Goal: Task Accomplishment & Management: Use online tool/utility

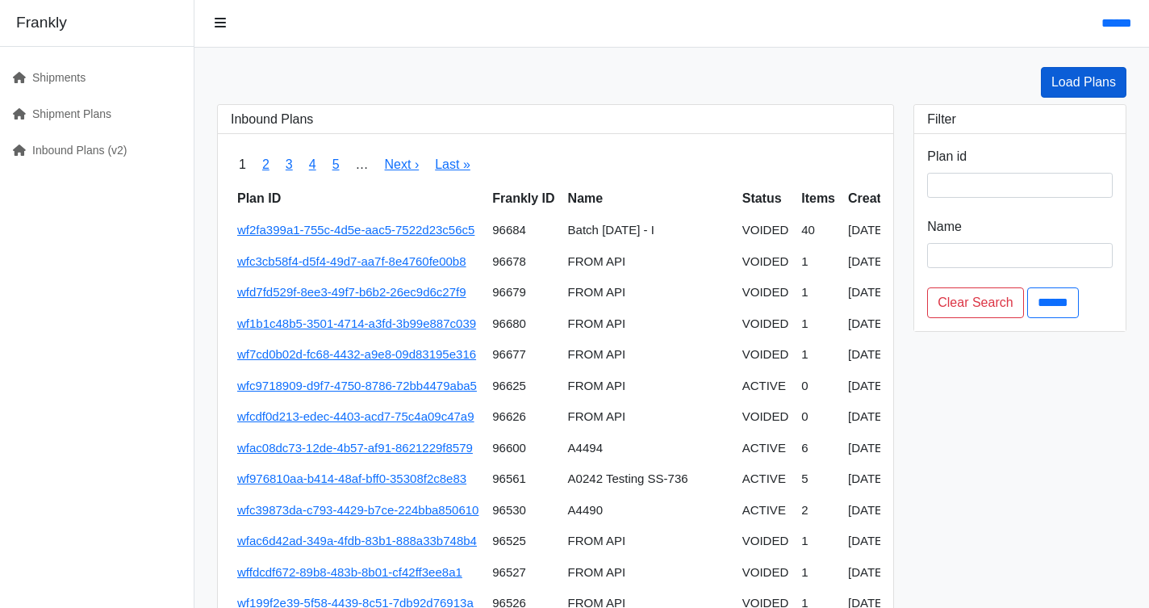
click at [1077, 90] on link "Load Plans" at bounding box center [1084, 82] width 86 height 31
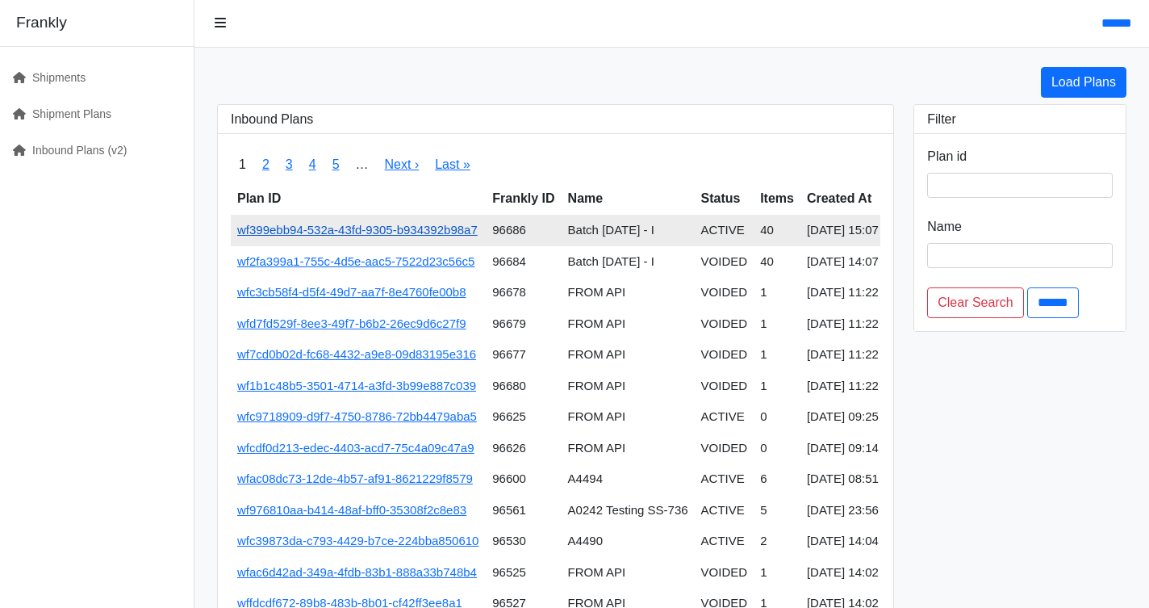
click at [395, 224] on link "wf399ebb94-532a-43fd-9305-b934392b98a7" at bounding box center [357, 230] width 241 height 14
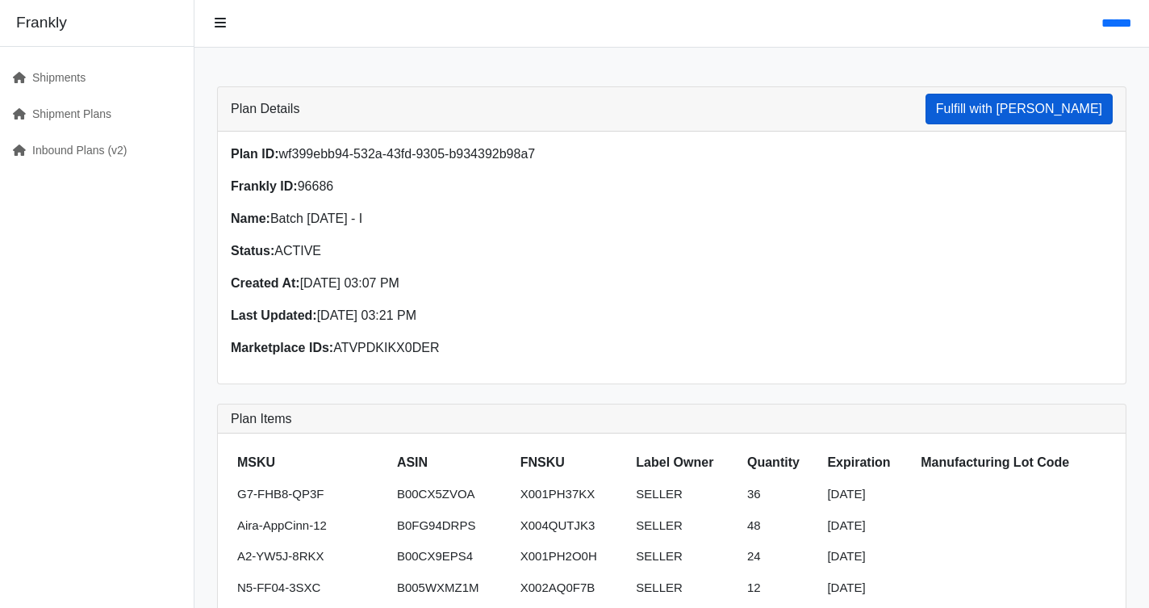
click at [1037, 112] on button "Fulfill with Frankly" at bounding box center [1019, 109] width 187 height 31
